Goal: Check status

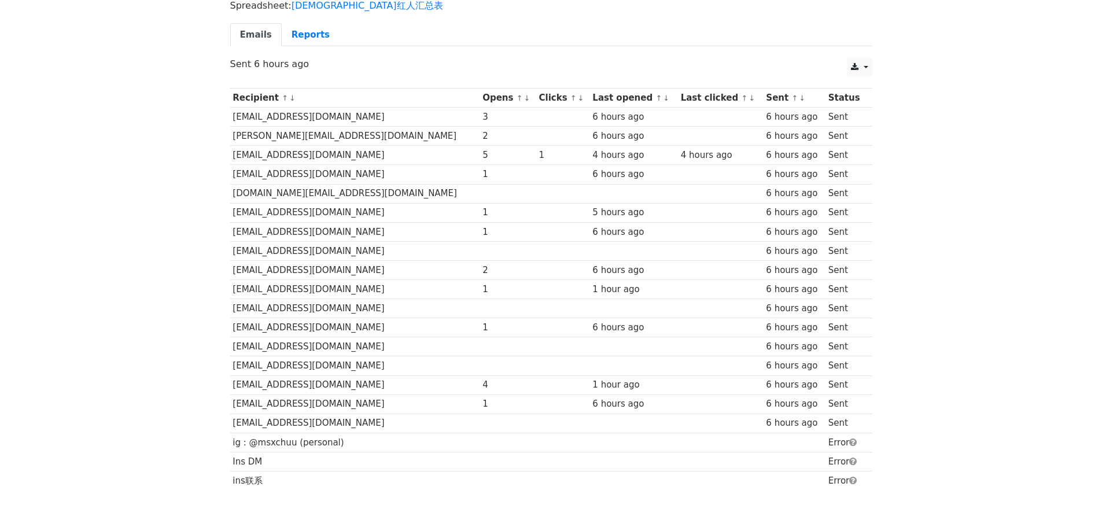
scroll to position [58, 0]
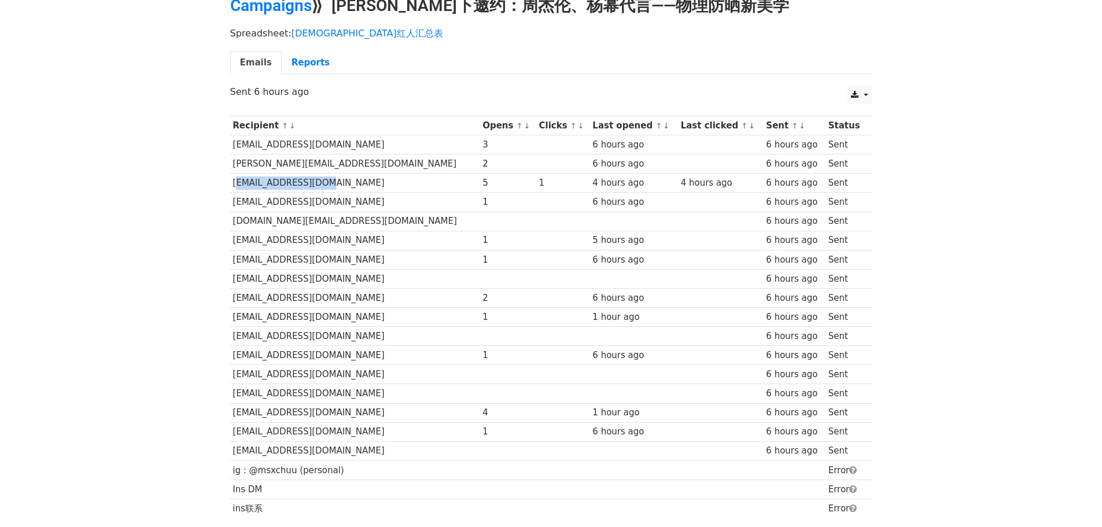
drag, startPoint x: 343, startPoint y: 182, endPoint x: 230, endPoint y: 184, distance: 112.9
click at [230, 184] on td "[EMAIL_ADDRESS][DOMAIN_NAME]" at bounding box center [355, 183] width 250 height 19
copy td "[EMAIL_ADDRESS][DOMAIN_NAME]"
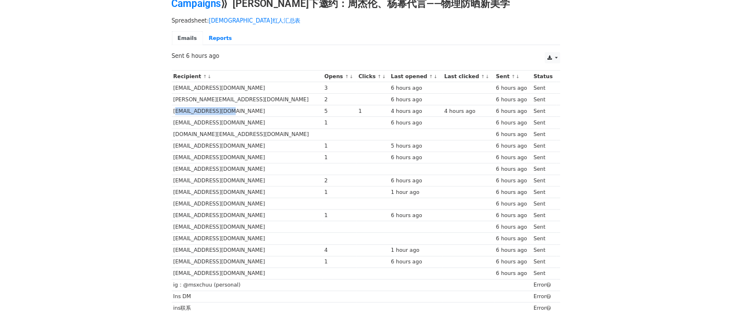
scroll to position [0, 0]
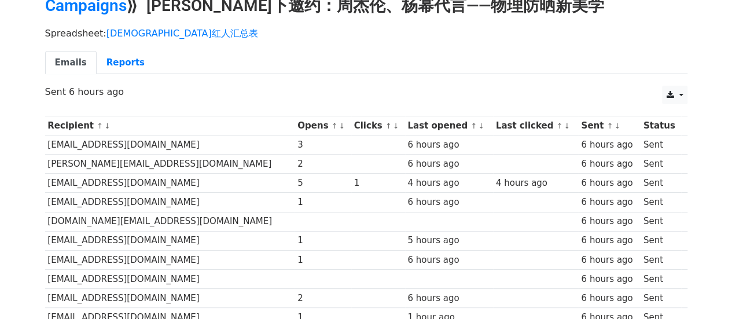
click at [437, 170] on td "6 hours ago" at bounding box center [449, 164] width 88 height 19
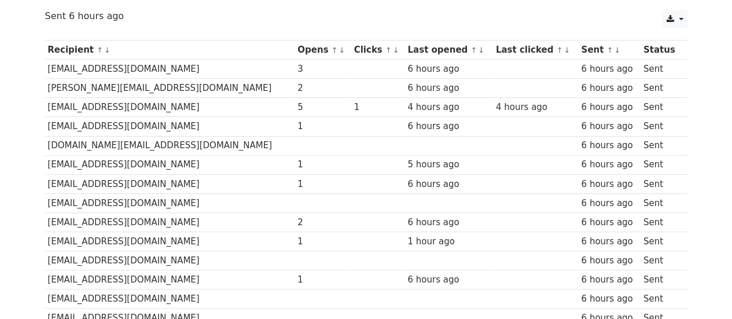
scroll to position [116, 0]
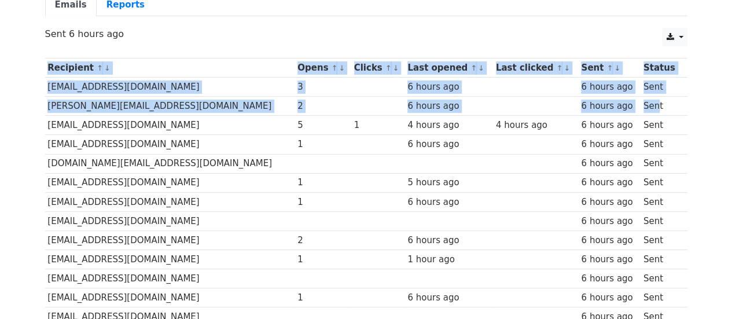
drag, startPoint x: 105, startPoint y: 80, endPoint x: 663, endPoint y: 105, distance: 558.4
click at [649, 106] on div "Recipient ↑ ↓ Opens ↑ ↓ Clicks ↑ ↓ Last opened ↑ ↓ Last clicked ↑ ↓ Sent ↑ ↓ St…" at bounding box center [366, 260] width 660 height 417
click at [668, 104] on td "Sent" at bounding box center [661, 106] width 41 height 19
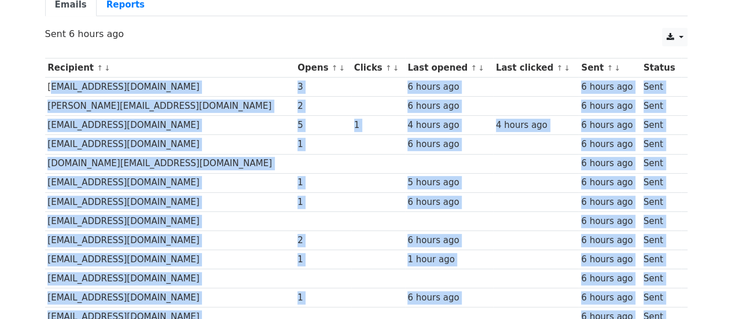
drag, startPoint x: 647, startPoint y: 215, endPoint x: 45, endPoint y: 84, distance: 615.8
click at [45, 84] on tbody "Recipient ↑ ↓ Opens ↑ ↓ Clicks ↑ ↓ Last opened ↑ ↓ Last clicked ↑ ↓ Sent ↑ ↓ St…" at bounding box center [366, 259] width 642 height 402
copy tbody "[EMAIL_ADDRESS][DOMAIN_NAME] 3 6 hours ago 6 hours ago Sent [PERSON_NAME][EMAIL…"
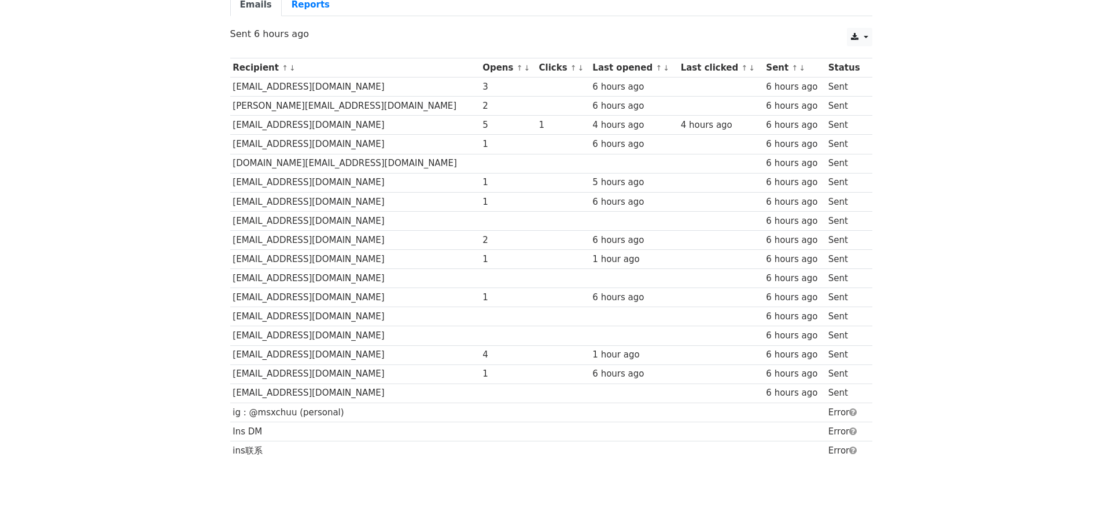
click at [289, 49] on div "CSV Excel Sent 6 hours ago" at bounding box center [552, 40] width 660 height 24
drag, startPoint x: 272, startPoint y: 63, endPoint x: 890, endPoint y: 450, distance: 729.0
click at [890, 450] on body "MergeMail Campaigns Templates Reports Open Gmail Daily emails left: 33 Help [EM…" at bounding box center [551, 199] width 1102 height 631
copy div
drag, startPoint x: 1027, startPoint y: 123, endPoint x: 978, endPoint y: 94, distance: 57.1
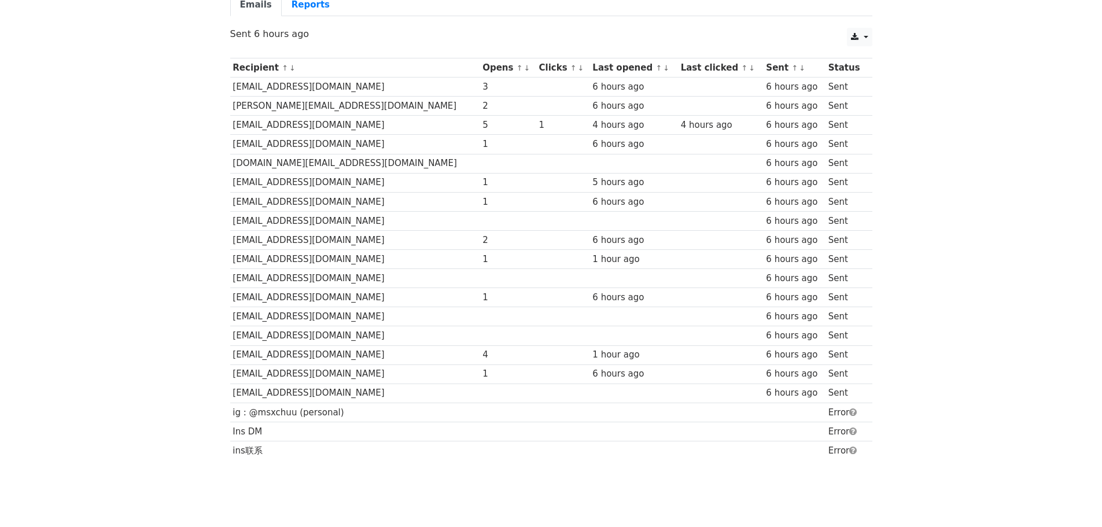
click at [978, 94] on body "MergeMail Campaigns Templates Reports Open Gmail Daily emails left: 33 Help ben…" at bounding box center [551, 199] width 1102 height 631
click at [982, 92] on body "MergeMail Campaigns Templates Reports Open Gmail Daily emails left: 33 Help ben…" at bounding box center [551, 199] width 1102 height 631
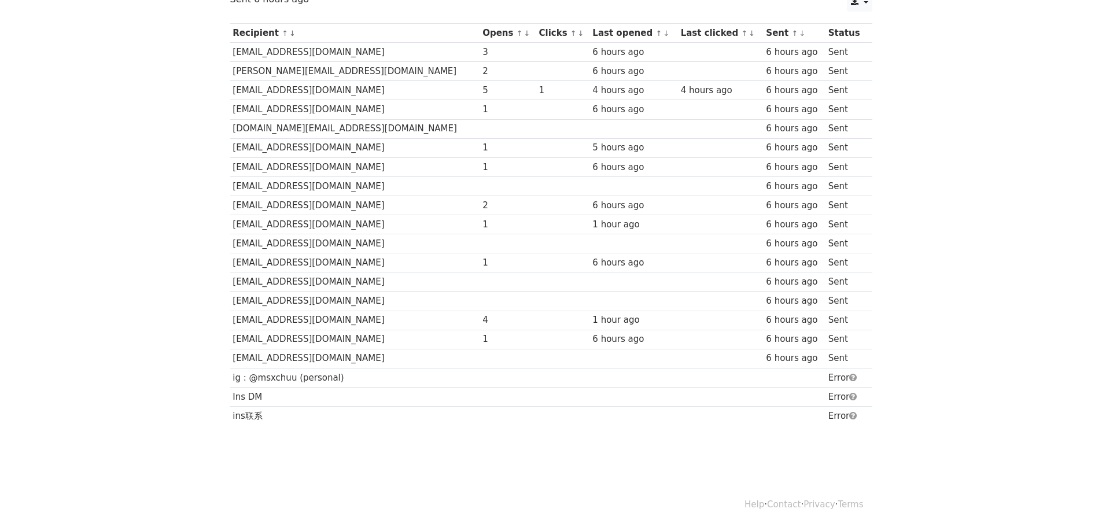
scroll to position [119, 0]
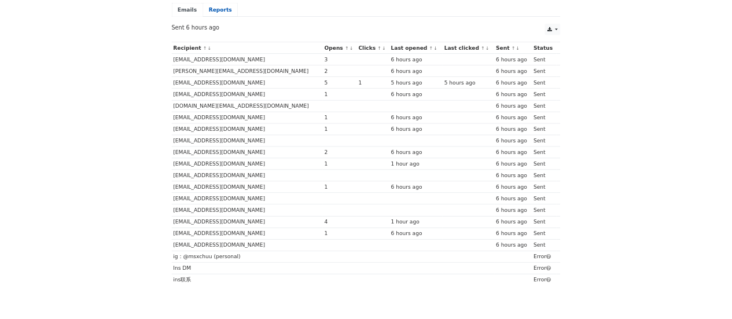
scroll to position [105, 0]
